Goal: Information Seeking & Learning: Learn about a topic

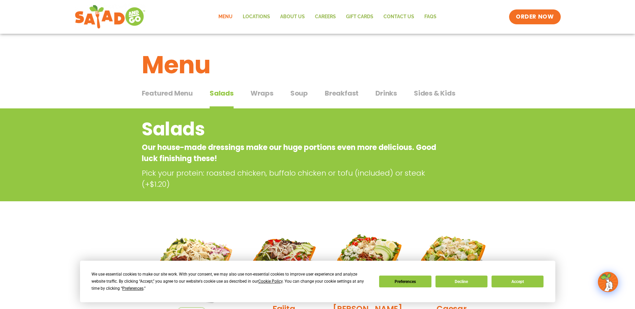
click at [356, 95] on span "Breakfast" at bounding box center [342, 93] width 34 height 10
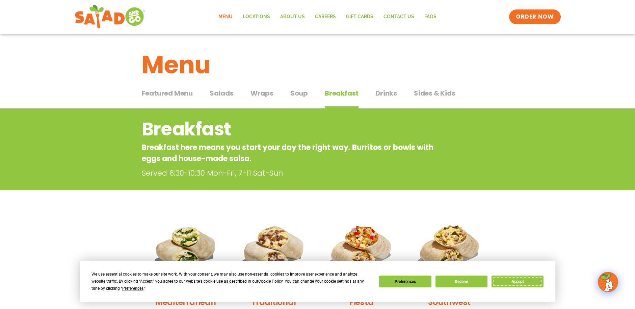
click at [534, 277] on button "Accept" at bounding box center [517, 281] width 52 height 12
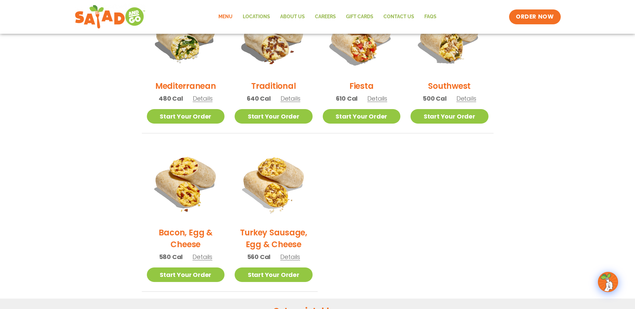
scroll to position [213, 0]
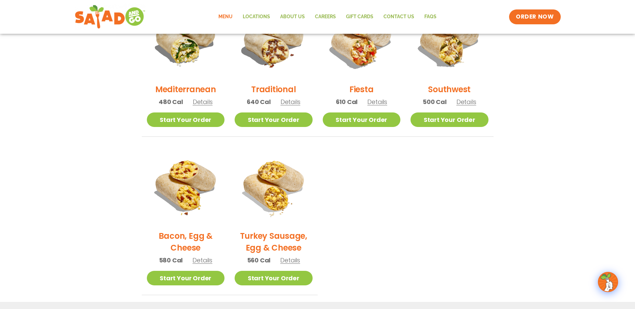
click at [231, 17] on link "Menu" at bounding box center [225, 17] width 24 height 16
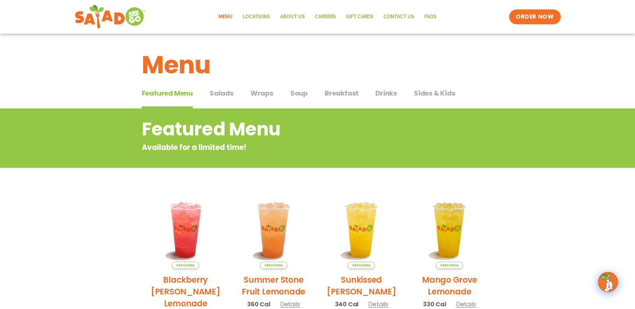
click at [335, 97] on span "Breakfast" at bounding box center [342, 93] width 34 height 10
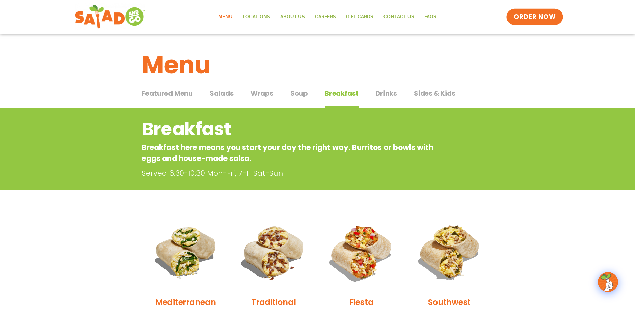
click at [520, 19] on span "ORDER NOW" at bounding box center [534, 16] width 42 height 9
